Goal: Task Accomplishment & Management: Use online tool/utility

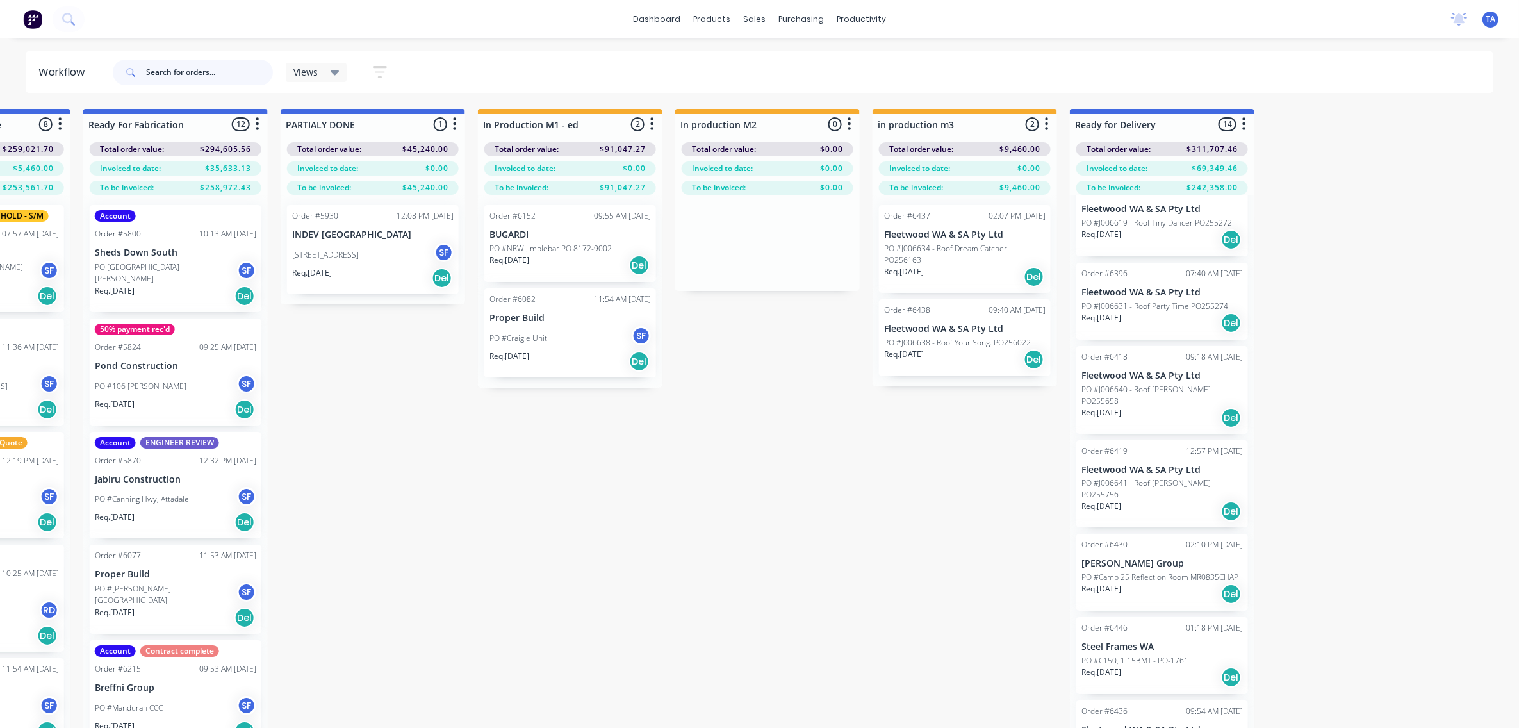
scroll to position [781, 0]
click at [1116, 566] on p "PO #Camp 25 Reflection Room MR0835CHAP" at bounding box center [1159, 572] width 157 height 12
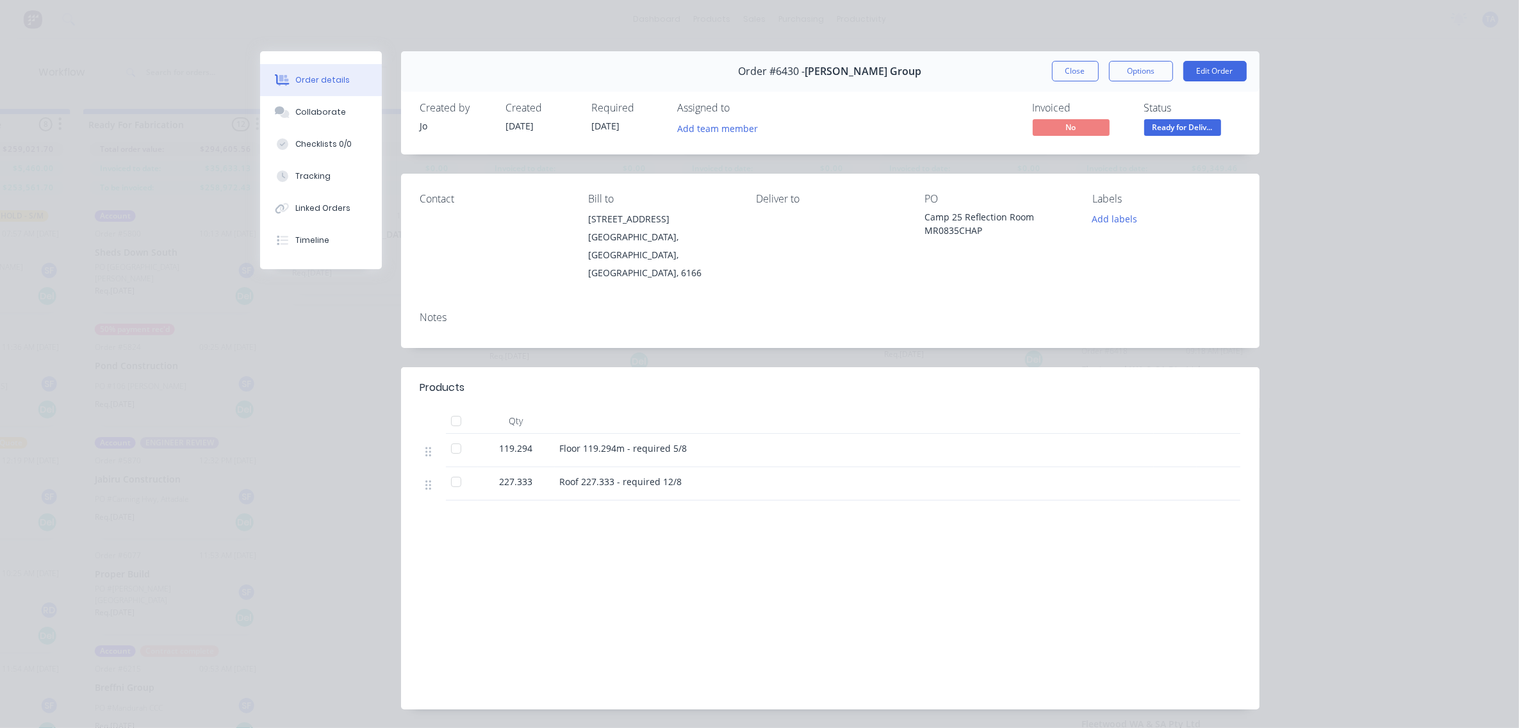
click at [929, 218] on div "Camp 25 Reflection Room MR0835CHAP" at bounding box center [997, 223] width 147 height 27
click at [924, 218] on div "Camp 25 Reflection Room MR0835CHAP" at bounding box center [997, 223] width 147 height 27
drag, startPoint x: 924, startPoint y: 218, endPoint x: 978, endPoint y: 232, distance: 56.2
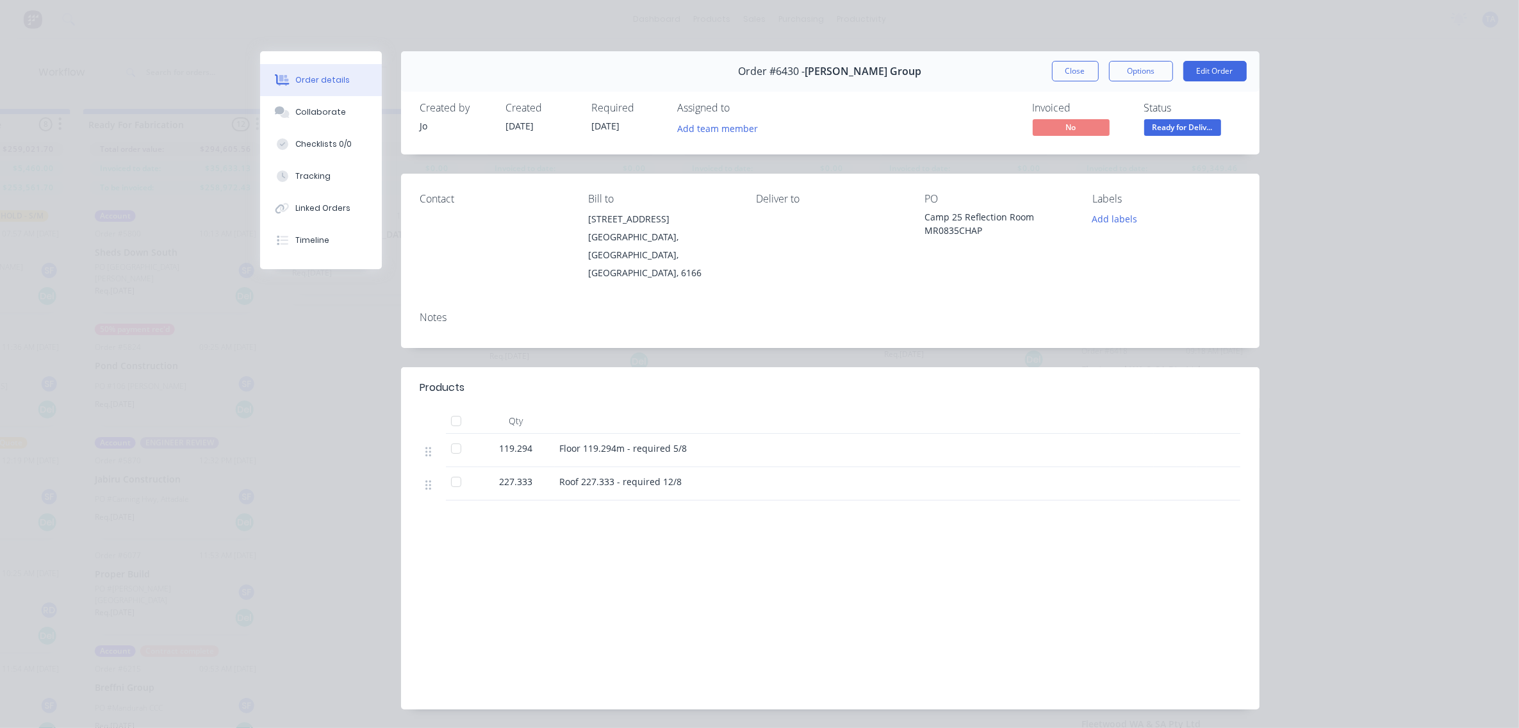
click at [978, 232] on div "Camp 25 Reflection Room MR0835CHAP" at bounding box center [997, 223] width 147 height 27
drag, startPoint x: 972, startPoint y: 232, endPoint x: 911, endPoint y: 229, distance: 61.6
click at [911, 229] on div "Contact Bill to [STREET_ADDRESS][PERSON_NAME] Deliver to PO Camp 25 Reflection …" at bounding box center [830, 237] width 858 height 127
drag, startPoint x: 911, startPoint y: 229, endPoint x: 975, endPoint y: 234, distance: 64.9
click at [982, 236] on div "PO Camp 25 Reflection Room MR0835CHAP" at bounding box center [997, 237] width 147 height 89
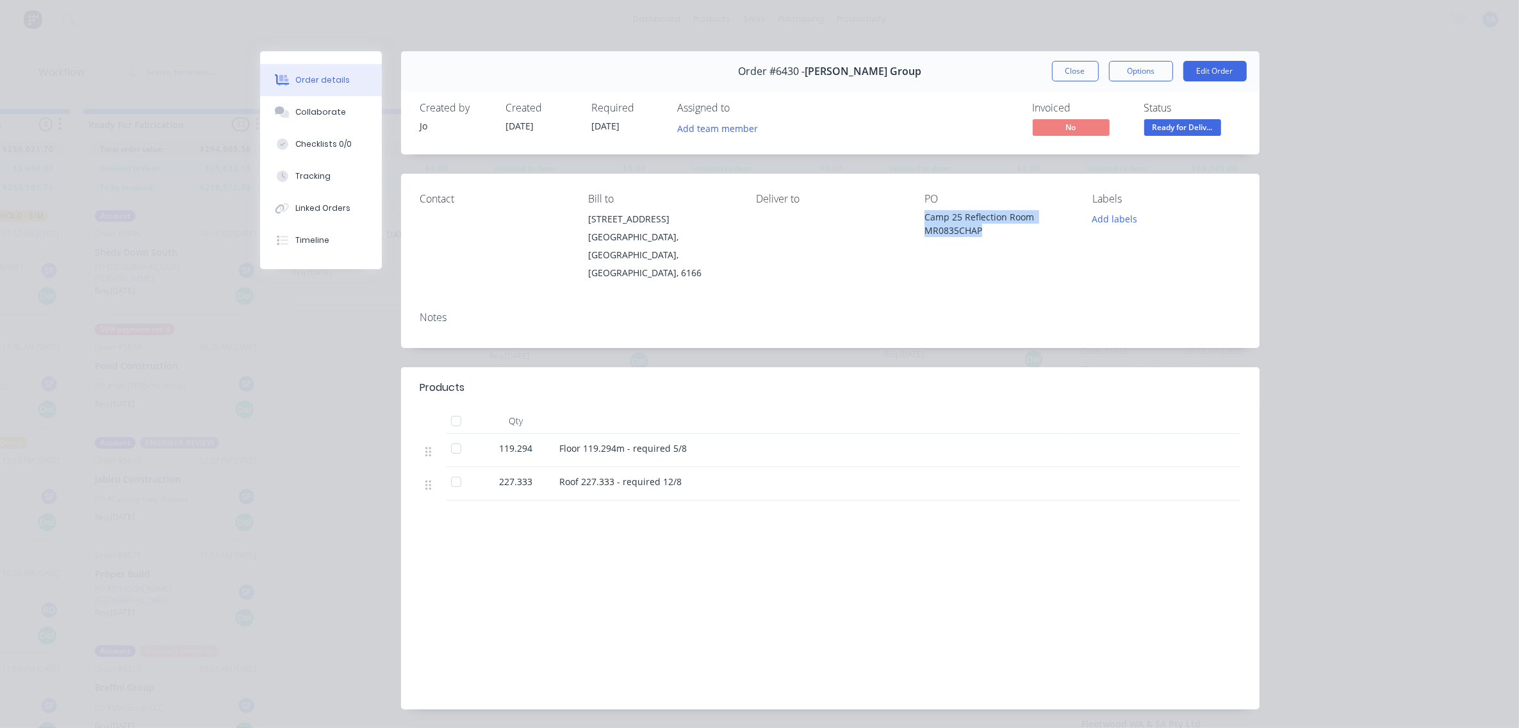
drag, startPoint x: 919, startPoint y: 219, endPoint x: 982, endPoint y: 228, distance: 63.4
click at [982, 228] on div "Camp 25 Reflection Room MR0835CHAP" at bounding box center [997, 223] width 147 height 27
copy div "Camp 25 Reflection Room MR0835CHAP"
click at [1071, 71] on button "Close" at bounding box center [1075, 71] width 47 height 20
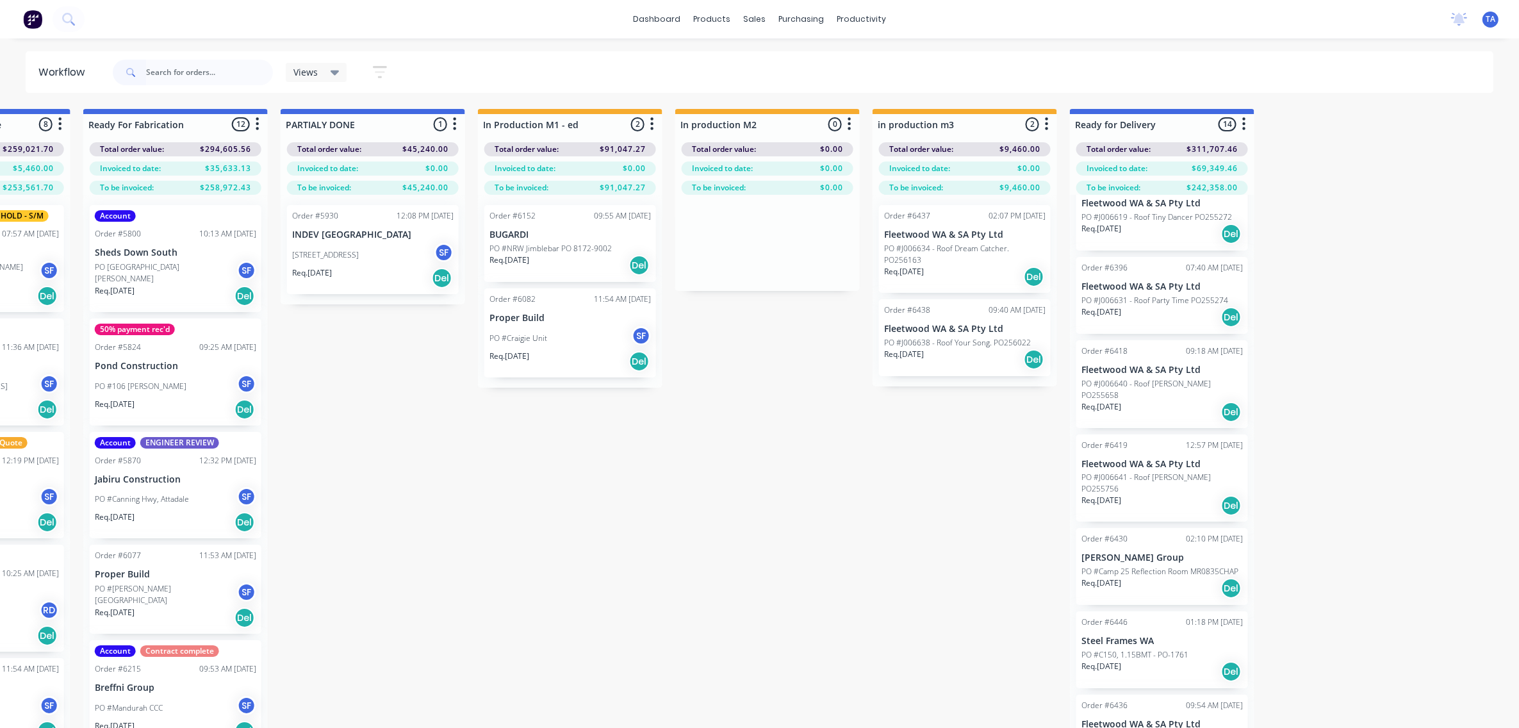
click at [1138, 528] on div "Order #6430 02:10 PM [DATE] [PERSON_NAME] Group PO #Camp 25 Reflection Room MR0…" at bounding box center [1162, 566] width 172 height 77
